Goal: Transaction & Acquisition: Purchase product/service

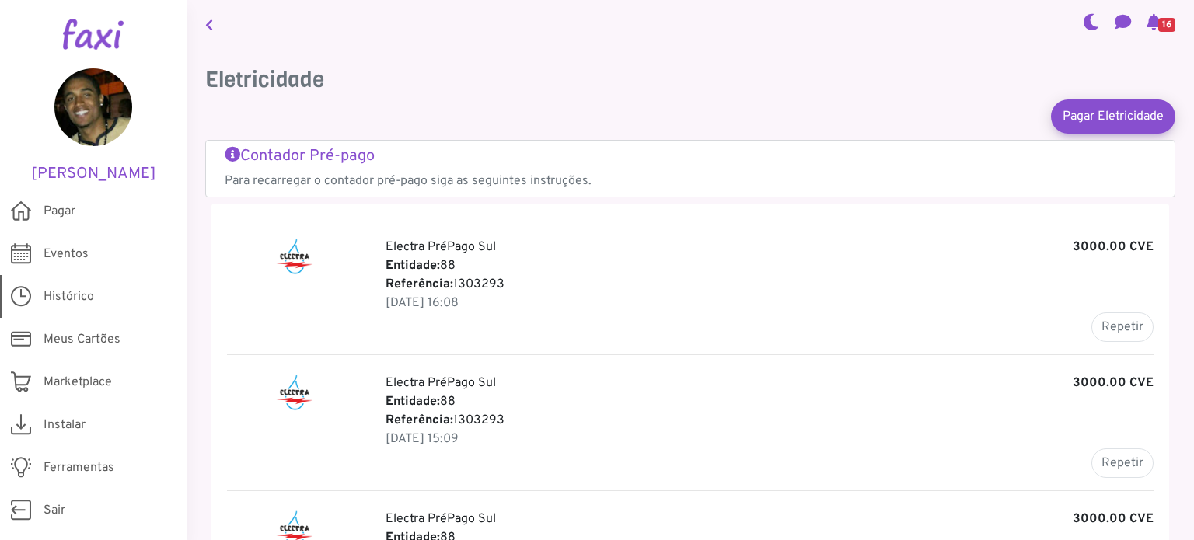
drag, startPoint x: 79, startPoint y: 299, endPoint x: 68, endPoint y: 299, distance: 10.9
click at [79, 299] on span "Histórico" at bounding box center [69, 297] width 51 height 19
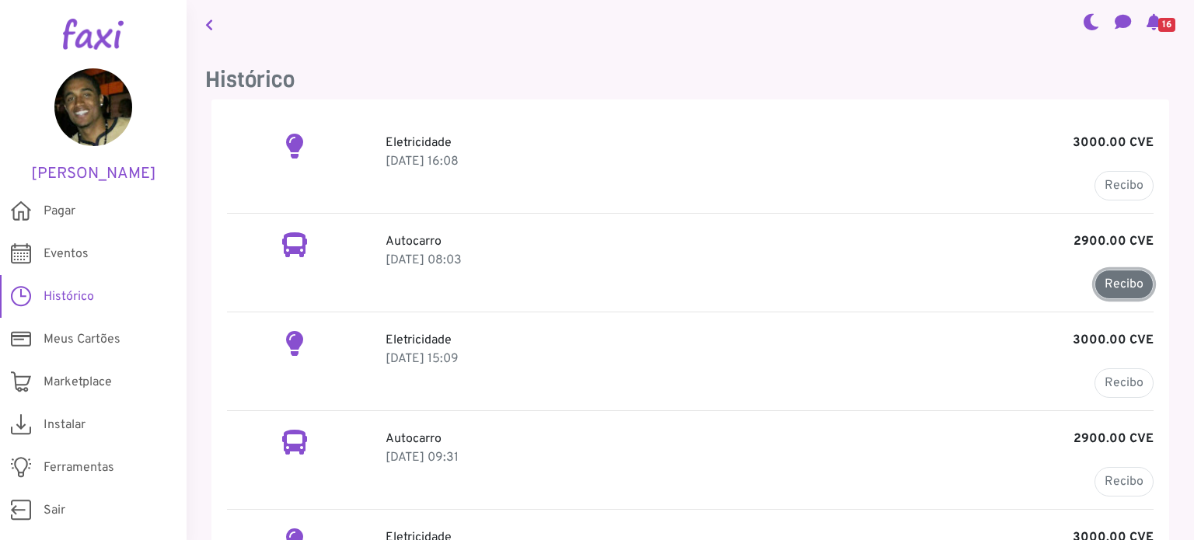
click at [1108, 285] on link "Recibo" at bounding box center [1124, 285] width 59 height 30
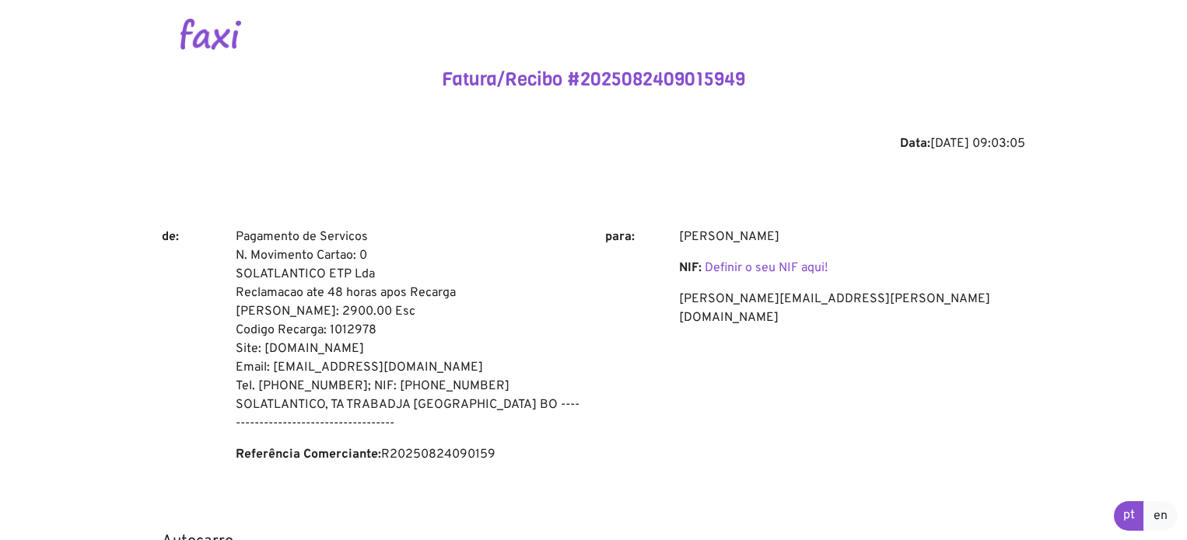
click at [202, 28] on img at bounding box center [210, 34] width 61 height 31
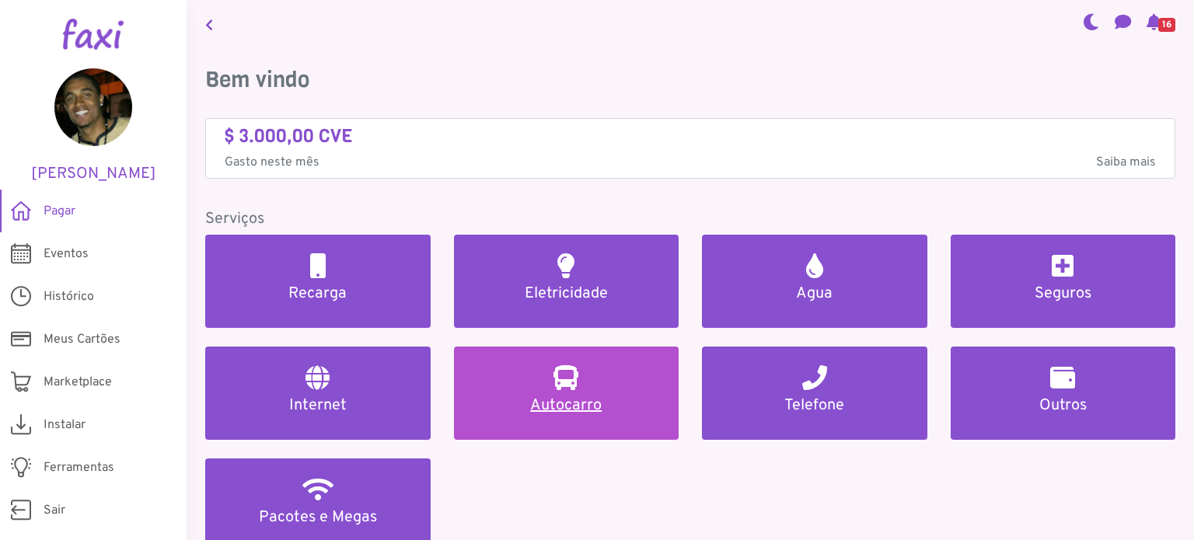
click at [568, 380] on h2 at bounding box center [566, 377] width 25 height 25
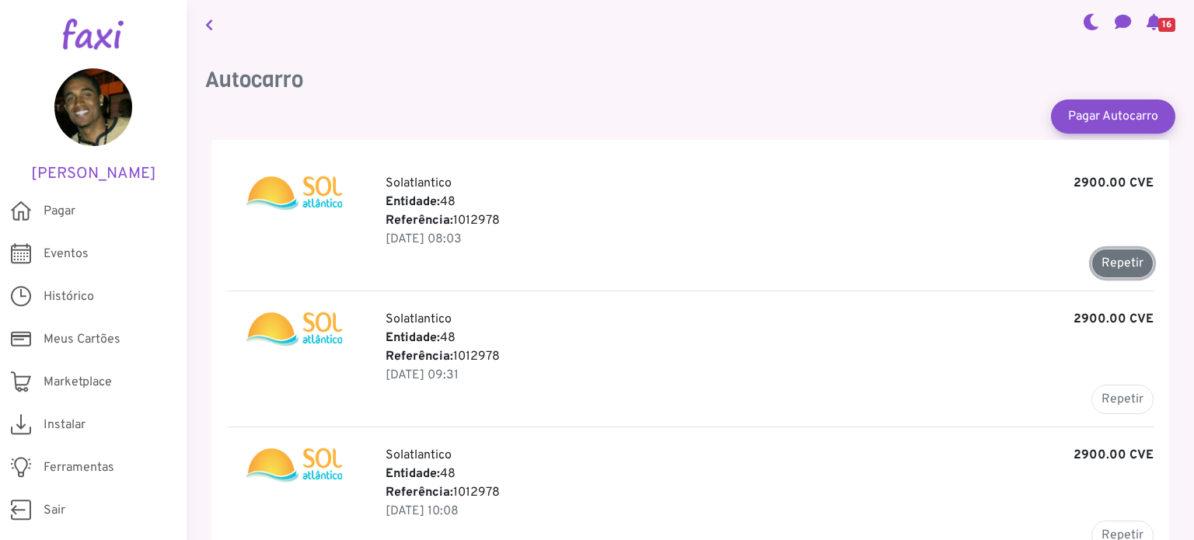
click at [1115, 265] on button "Repetir" at bounding box center [1123, 264] width 62 height 30
type input "*******"
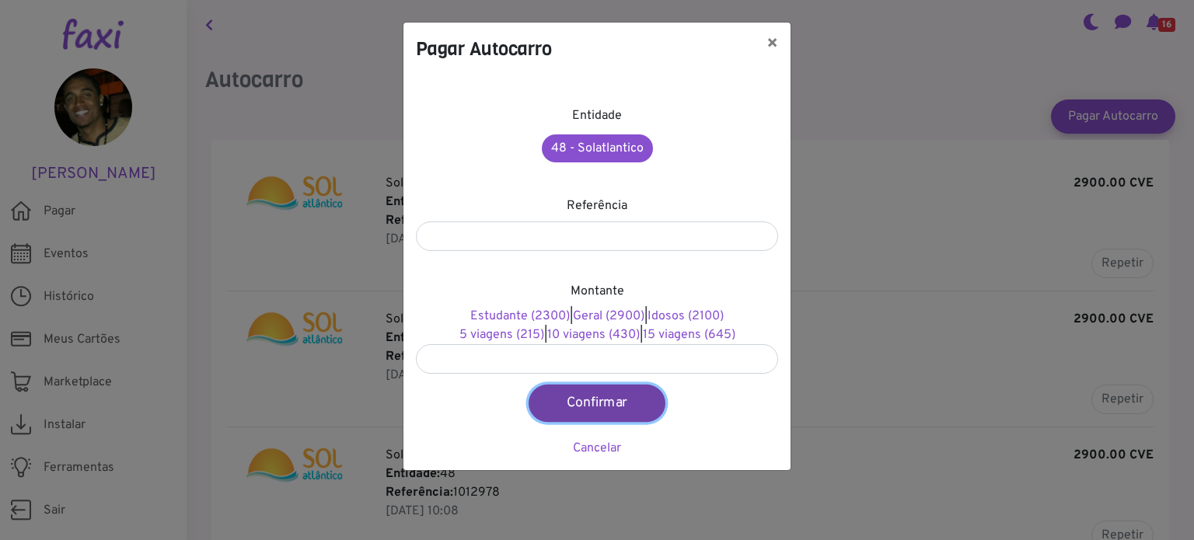
click at [587, 406] on button "Confirmar" at bounding box center [597, 403] width 137 height 37
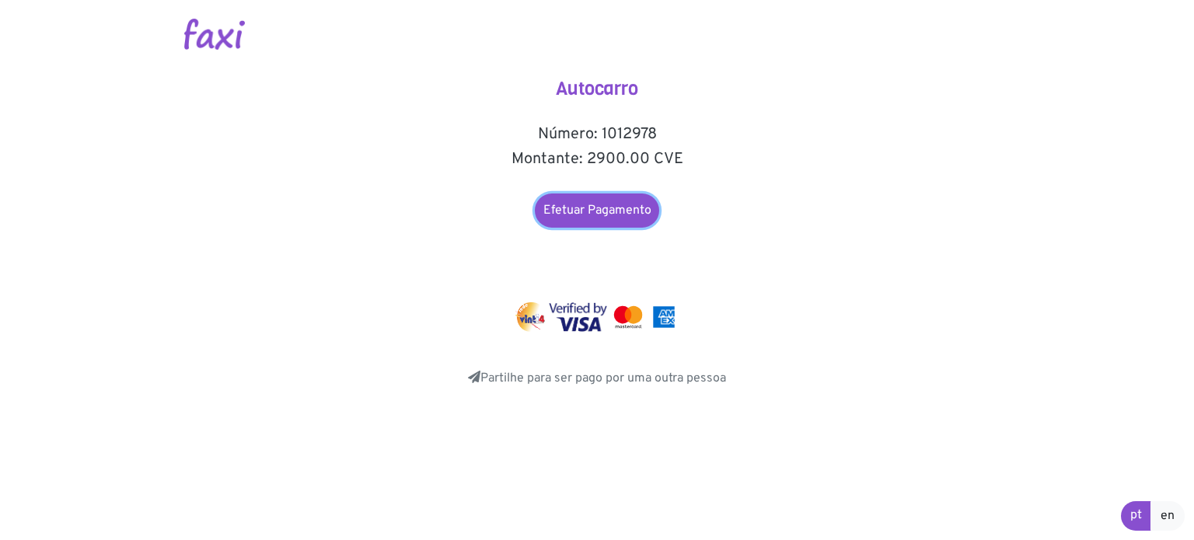
drag, startPoint x: 564, startPoint y: 208, endPoint x: 367, endPoint y: 180, distance: 199.5
click at [564, 208] on link "Efetuar Pagamento" at bounding box center [597, 211] width 124 height 34
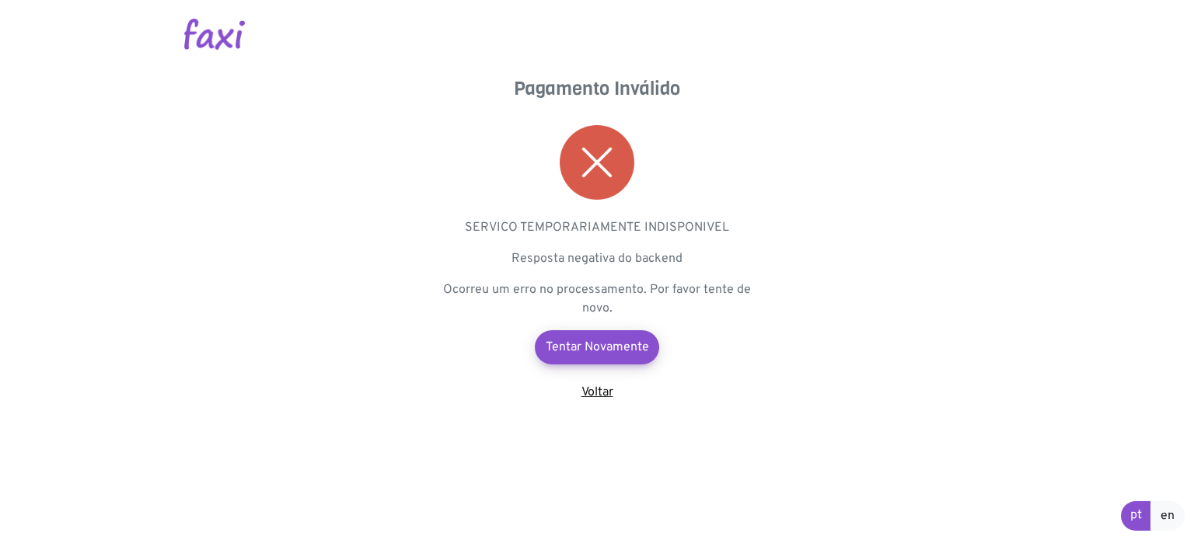
click at [589, 393] on link "Voltar" at bounding box center [598, 393] width 32 height 16
